Goal: Information Seeking & Learning: Understand process/instructions

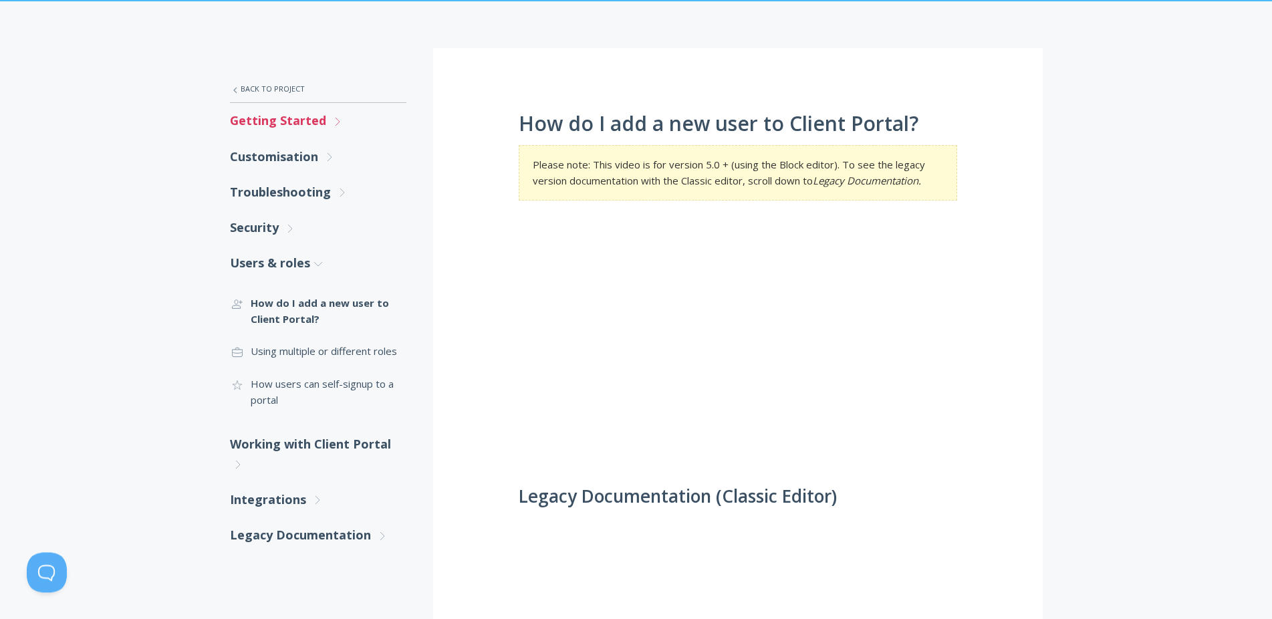
scroll to position [136, 0]
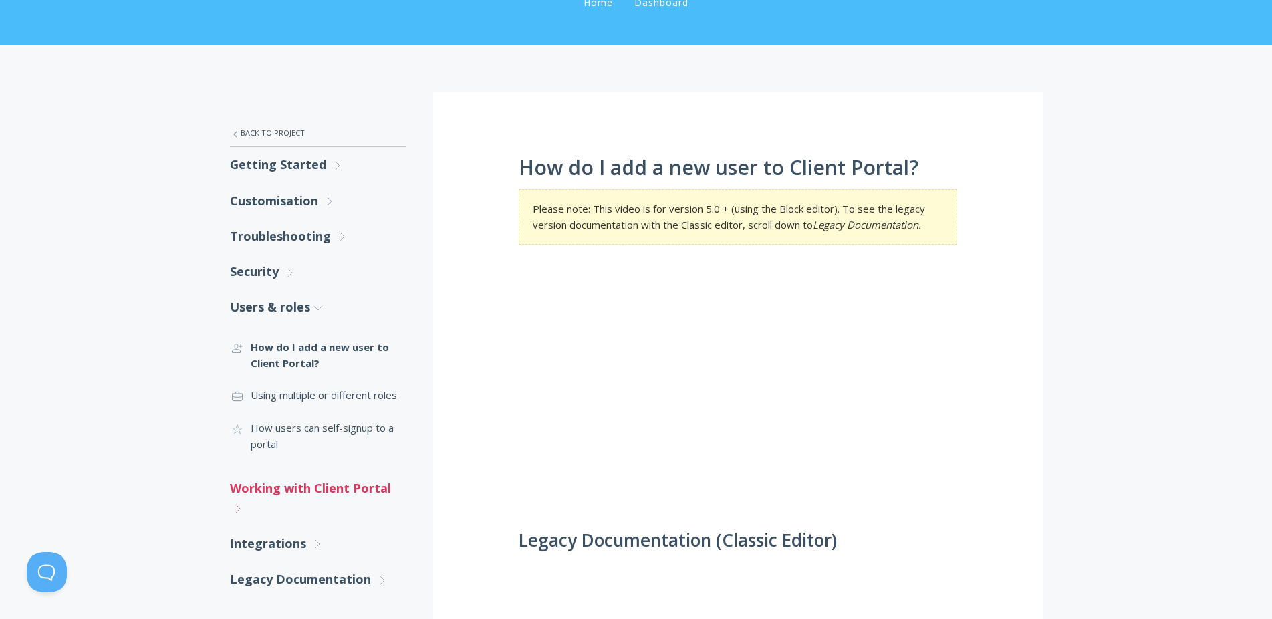
click at [268, 501] on link "Working with Client Portal .st0{fill:none;stroke:#000000;stroke-width:2;stroke-…" at bounding box center [318, 497] width 176 height 55
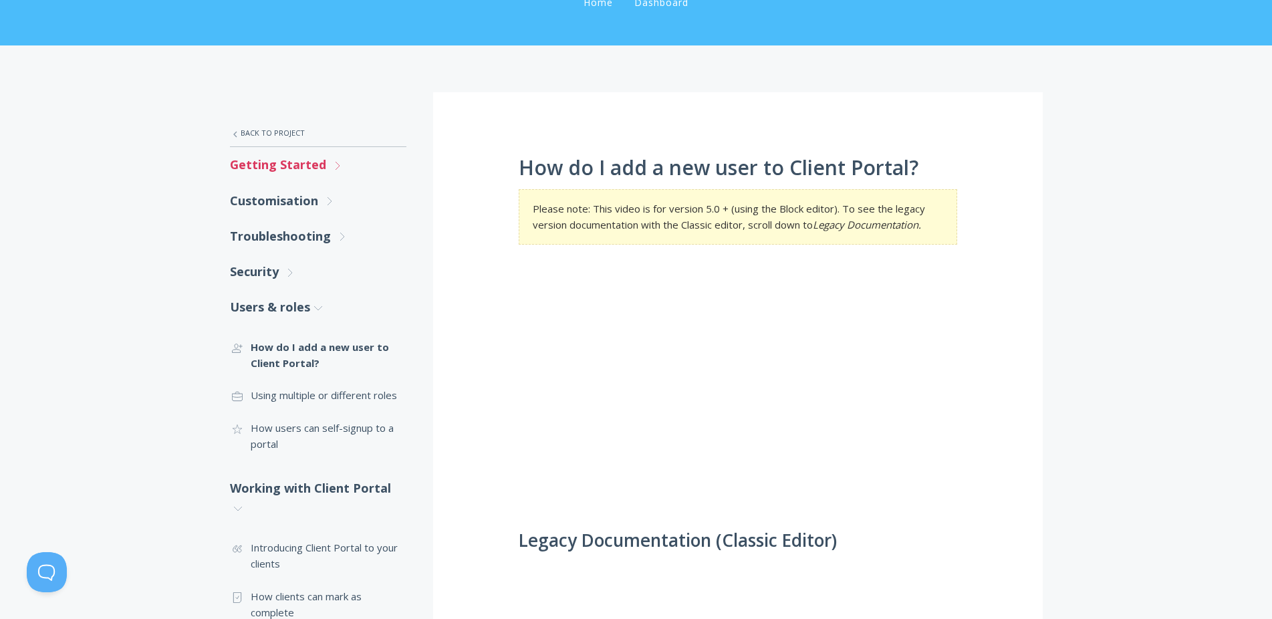
click at [310, 167] on link "Getting Started .st0{fill:none;stroke:#000000;stroke-width:2;stroke-miterlimit:…" at bounding box center [318, 164] width 176 height 35
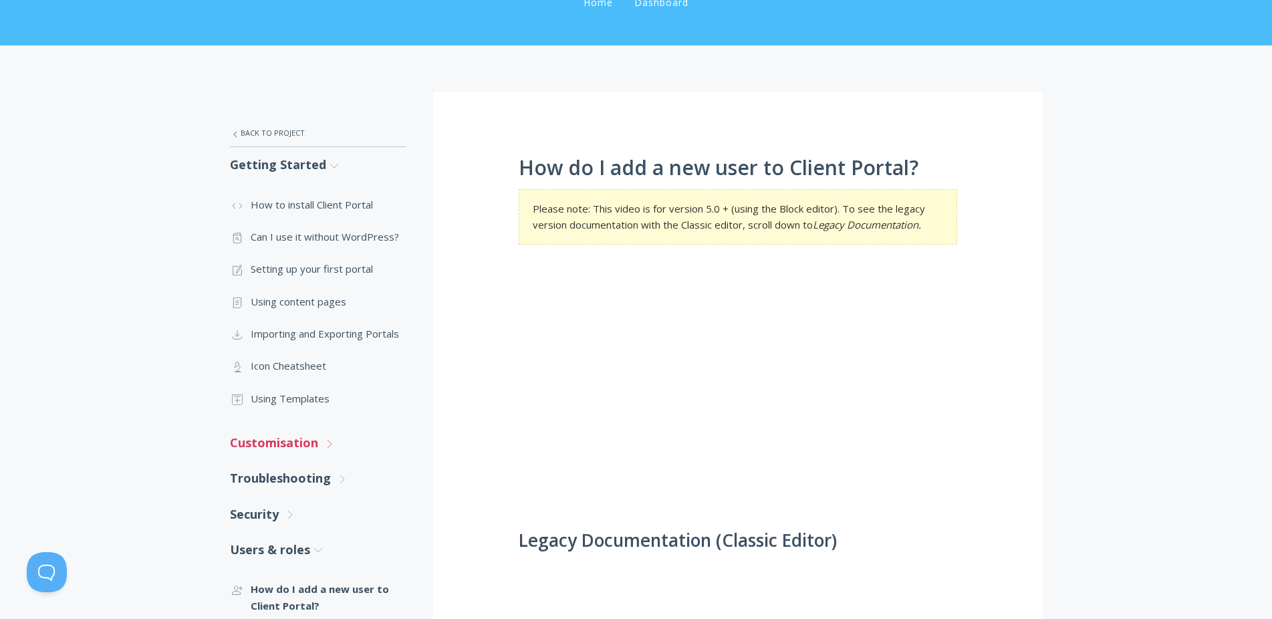
click at [333, 438] on icon ".st0{fill:none;stroke:#000000;stroke-width:2;stroke-miterlimit:10;} Untitled-27" at bounding box center [329, 444] width 12 height 12
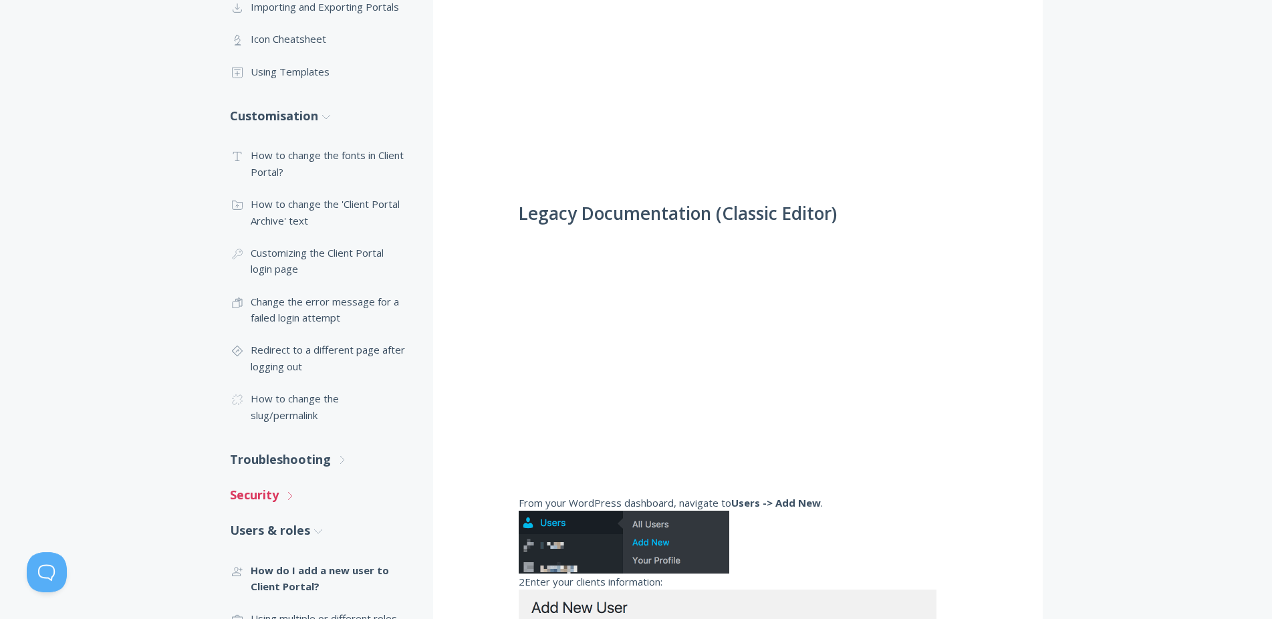
scroll to position [477, 0]
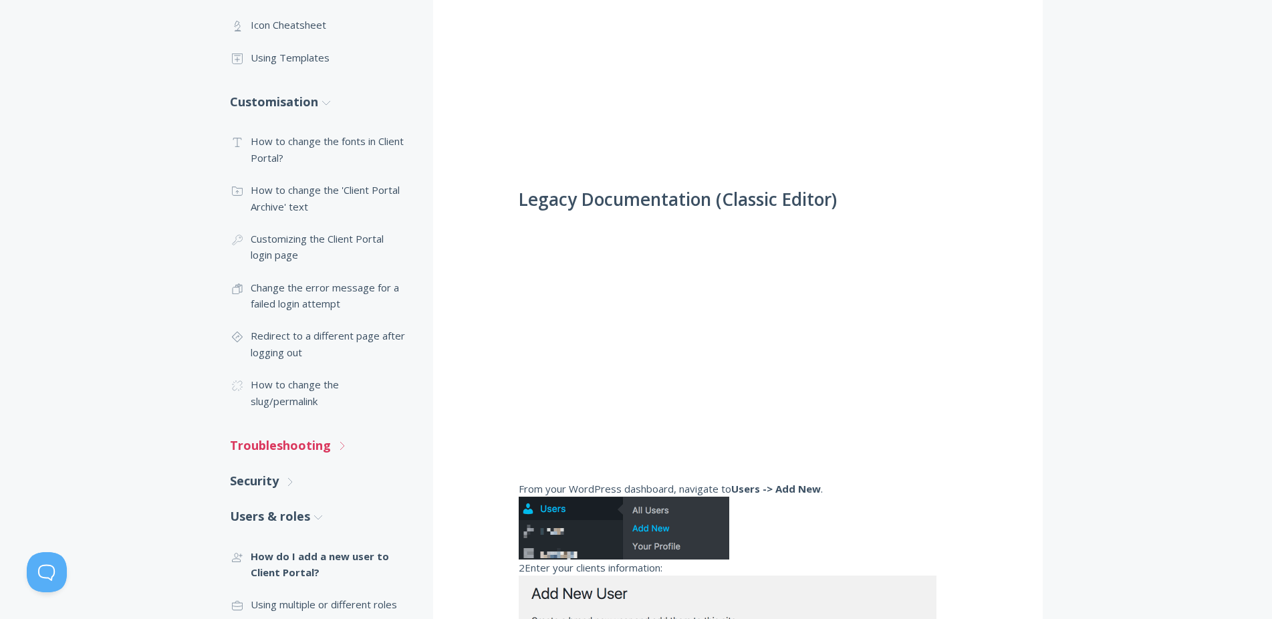
click at [323, 453] on link "Troubleshooting .st0{fill:none;stroke:#000000;stroke-width:2;stroke-miterlimit:…" at bounding box center [318, 445] width 176 height 35
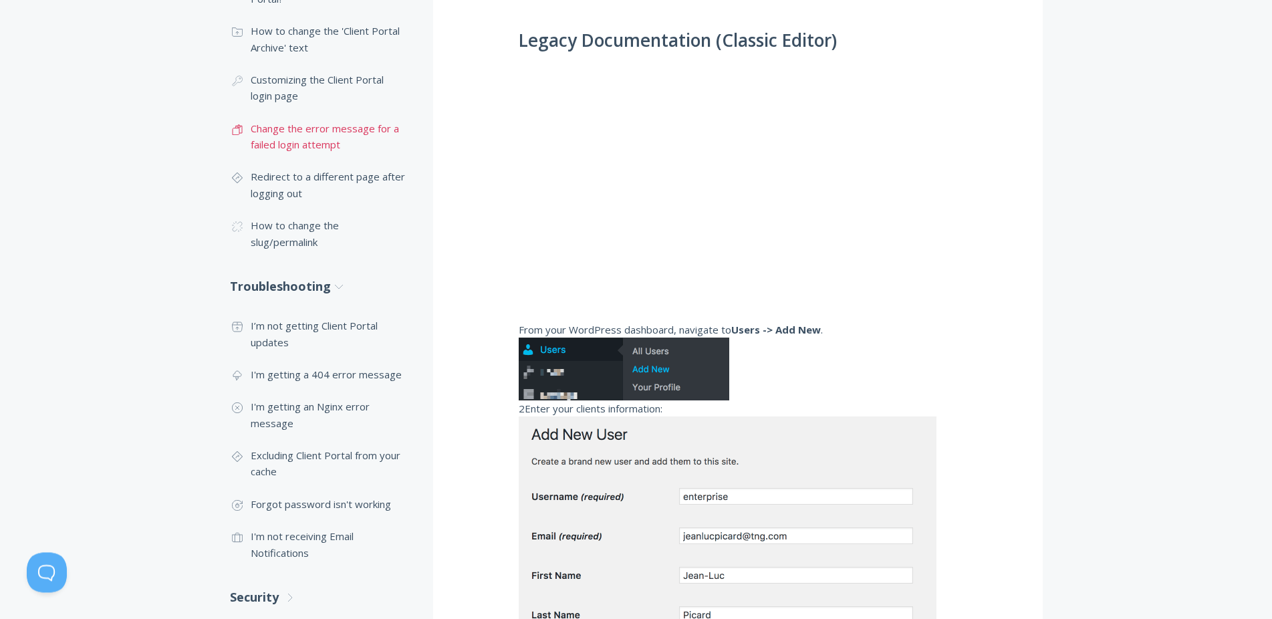
scroll to position [818, 0]
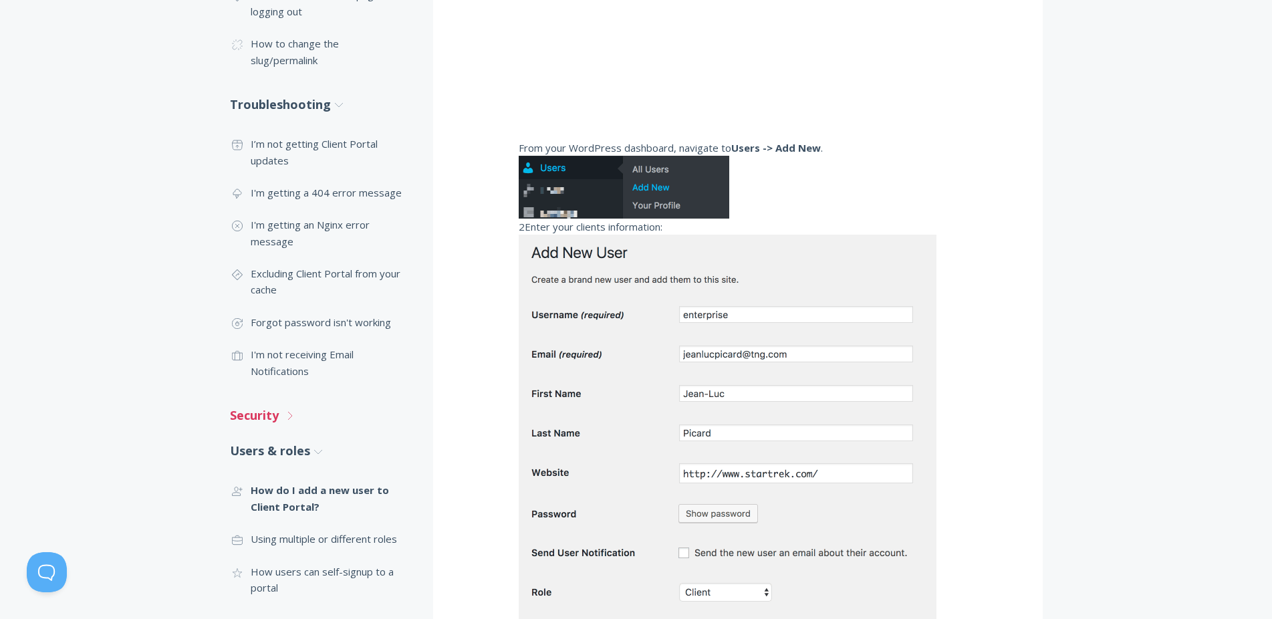
click at [261, 424] on link "Security .st0{fill:none;stroke:#000000;stroke-width:2;stroke-miterlimit:10;} Un…" at bounding box center [318, 415] width 176 height 35
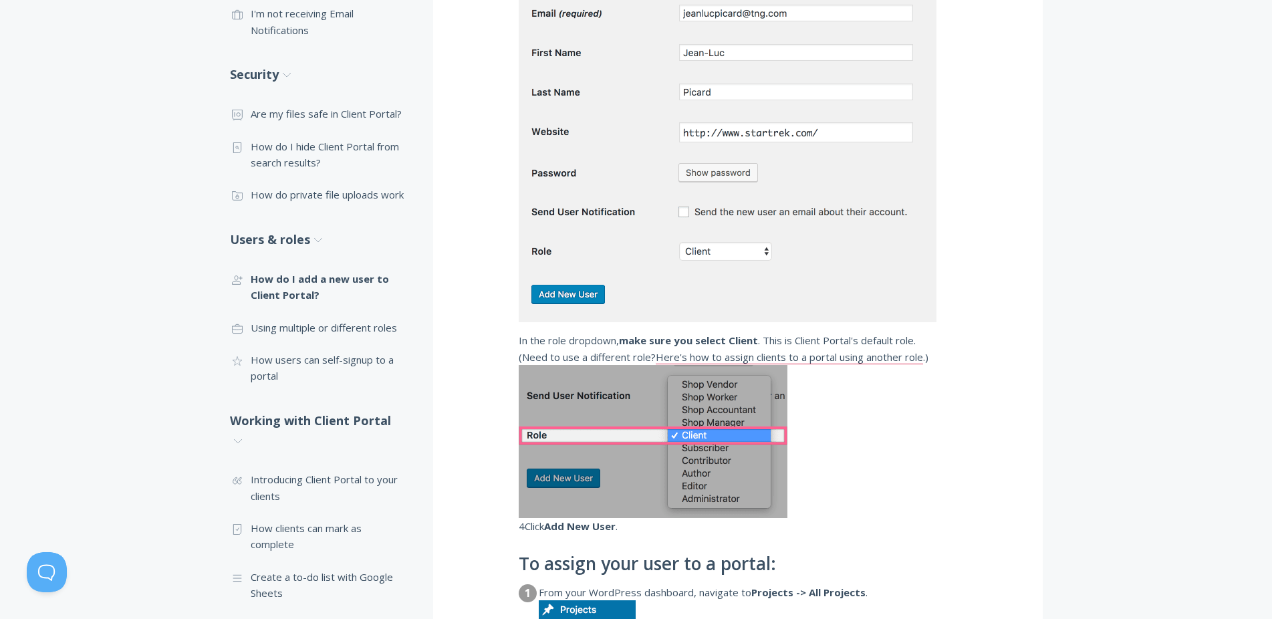
scroll to position [1568, 0]
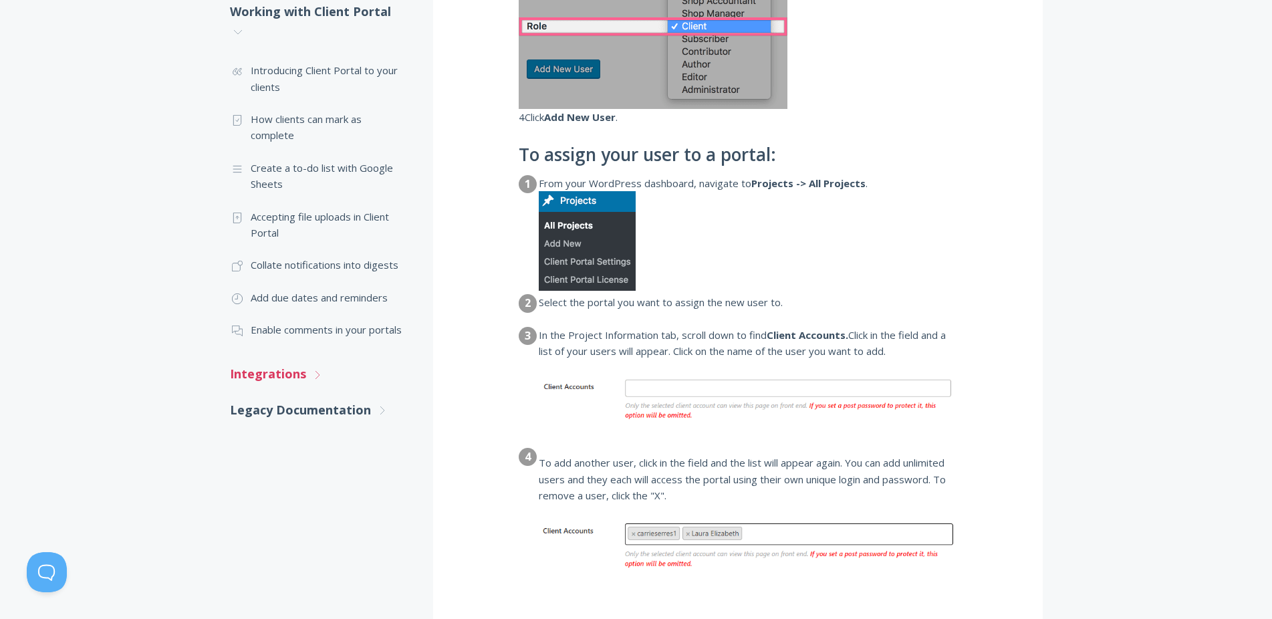
click at [257, 384] on link "Integrations .st0{fill:none;stroke:#000000;stroke-width:2;stroke-miterlimit:10;…" at bounding box center [318, 373] width 176 height 35
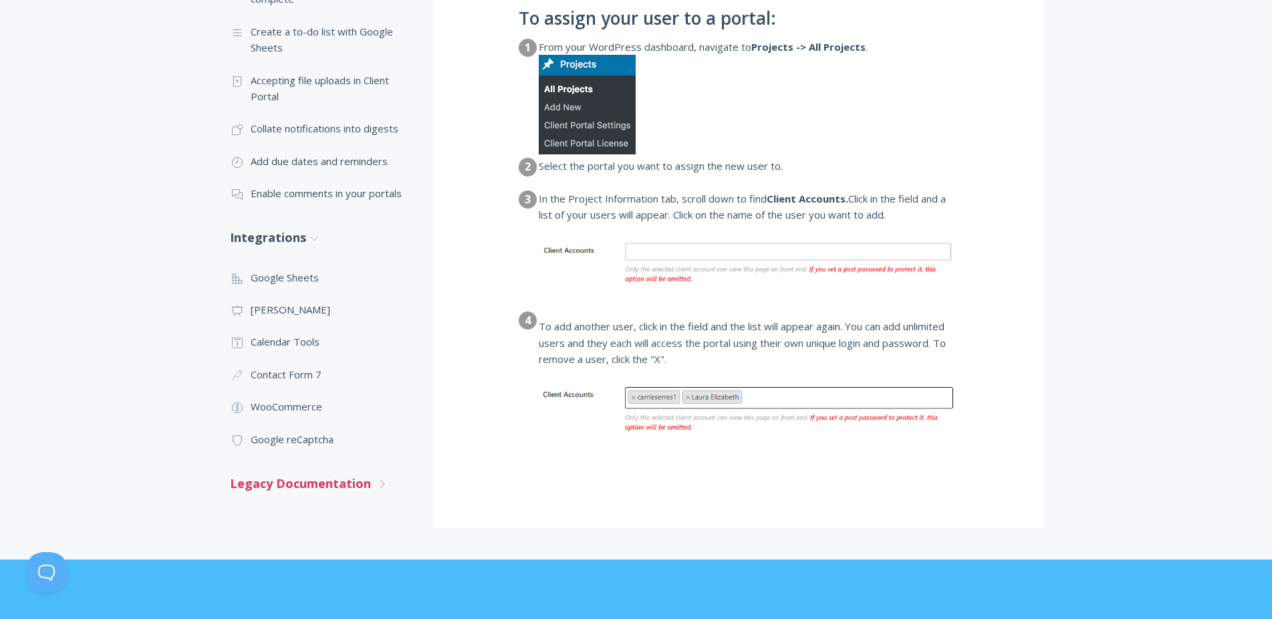
click at [289, 493] on link "Legacy Documentation .st0{fill:none;stroke:#000000;stroke-width:2;stroke-miterl…" at bounding box center [318, 483] width 176 height 35
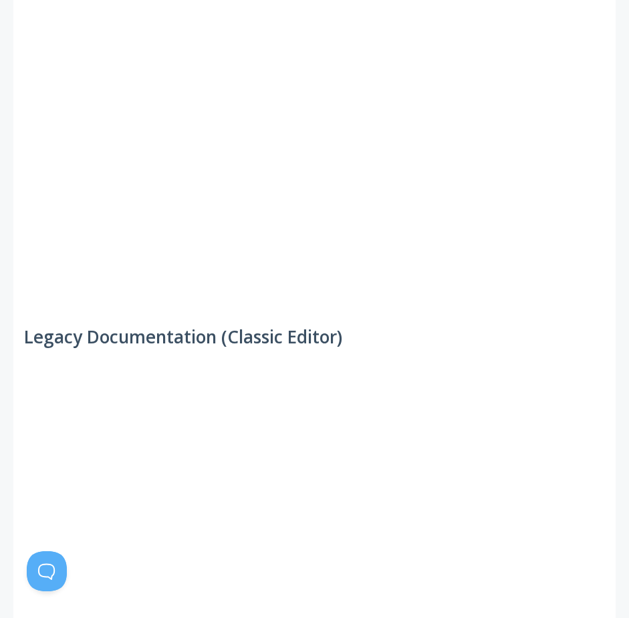
scroll to position [0, 0]
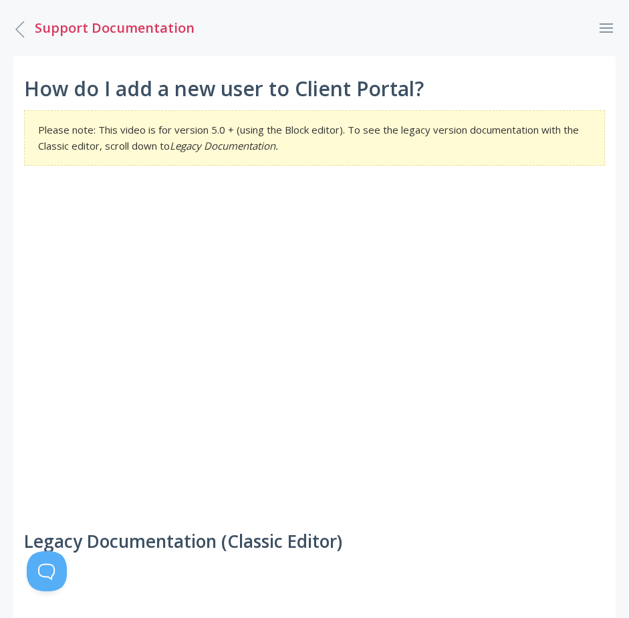
click at [21, 23] on icon ".st0{fill:none;stroke:#000000;stroke-width:2;stroke-miterlimit:10;} Untitled-27" at bounding box center [20, 29] width 24 height 24
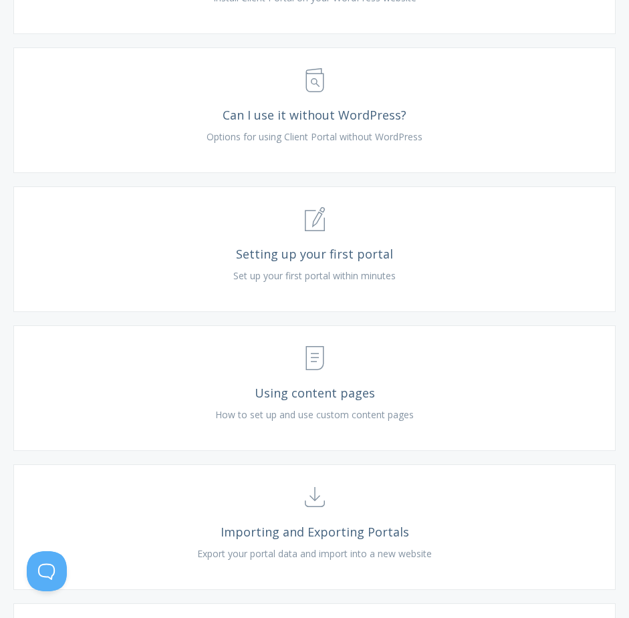
scroll to position [1227, 0]
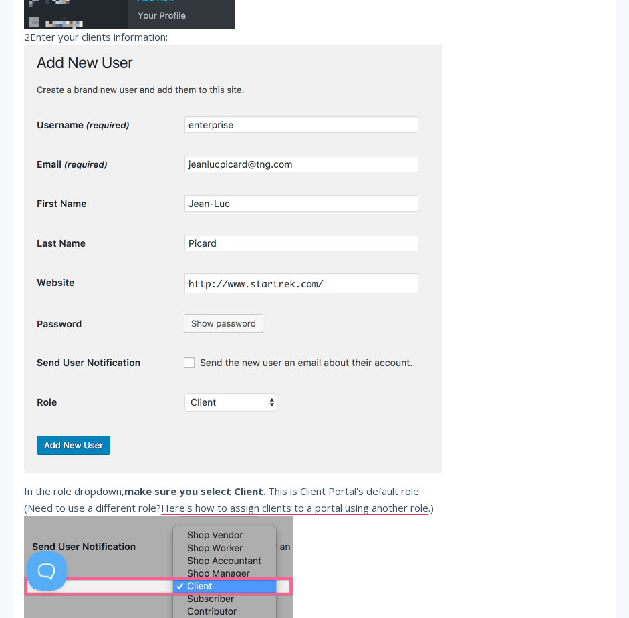
scroll to position [886, 0]
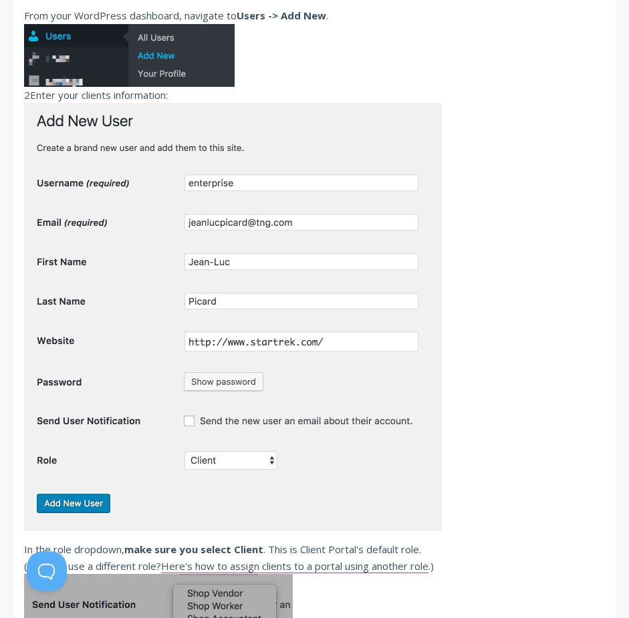
click at [390, 81] on p "From your WordPress dashboard, navigate to Users -> Add New . 2Enter your clien…" at bounding box center [314, 269] width 581 height 524
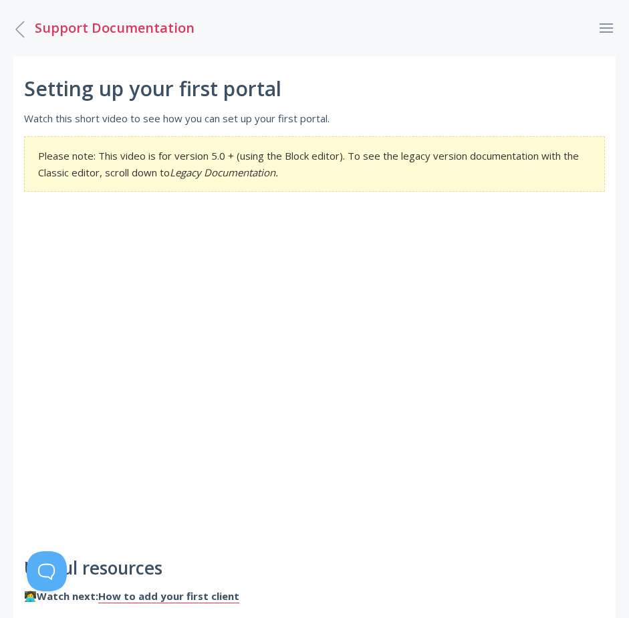
click at [31, 31] on icon ".st0{fill:none;stroke:#000000;stroke-width:2;stroke-miterlimit:10;} Untitled-27" at bounding box center [20, 29] width 24 height 24
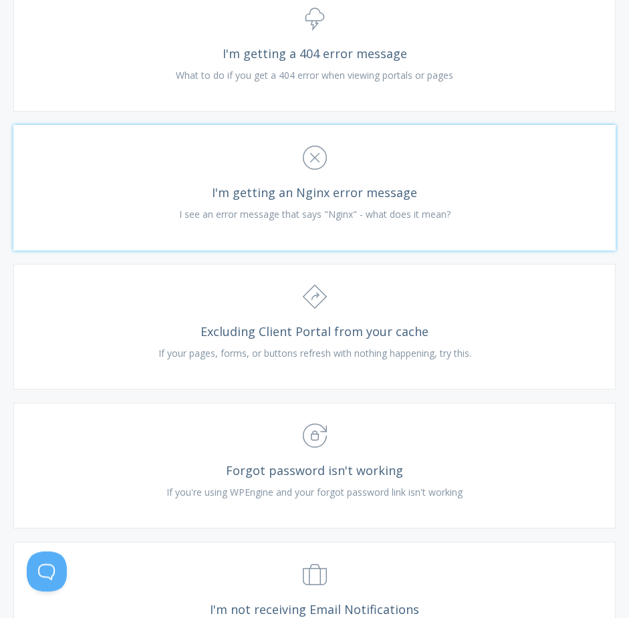
scroll to position [2727, 0]
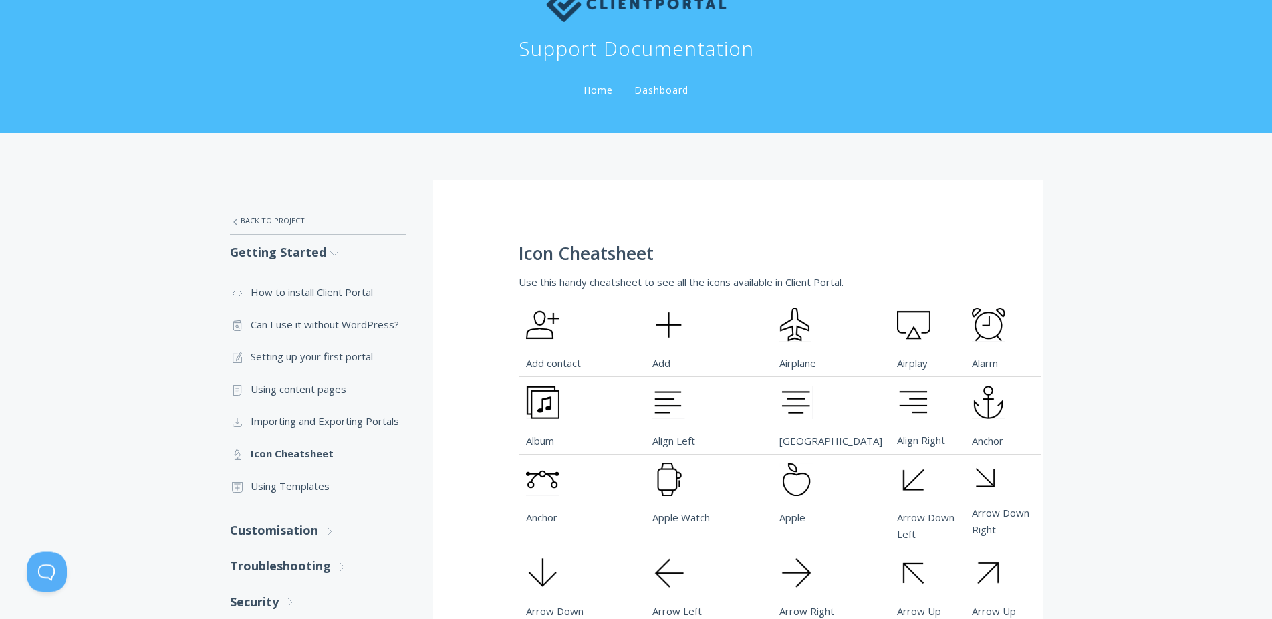
scroll to position [205, 0]
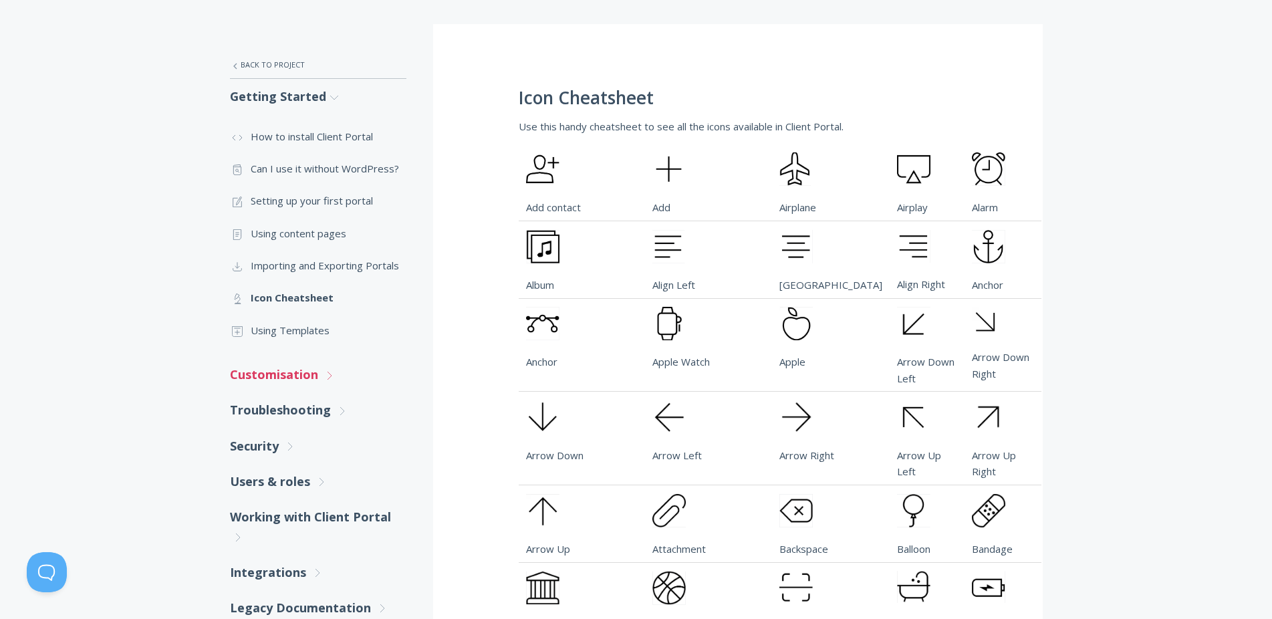
click at [327, 382] on link "Customisation .st0{fill:none;stroke:#000000;stroke-width:2;stroke-miterlimit:10…" at bounding box center [318, 374] width 176 height 35
